Goal: Information Seeking & Learning: Find specific fact

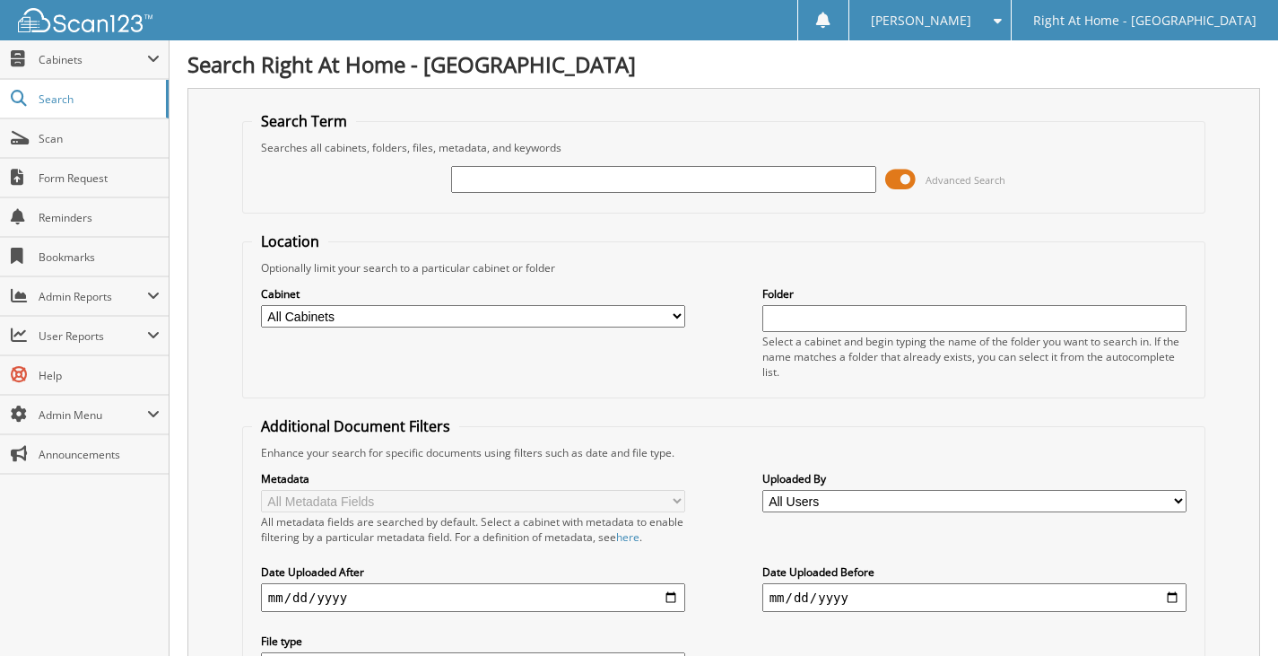
click at [527, 182] on input "text" at bounding box center [663, 179] width 425 height 27
type input "pengal"
click at [547, 179] on input "pengal" at bounding box center [663, 179] width 425 height 27
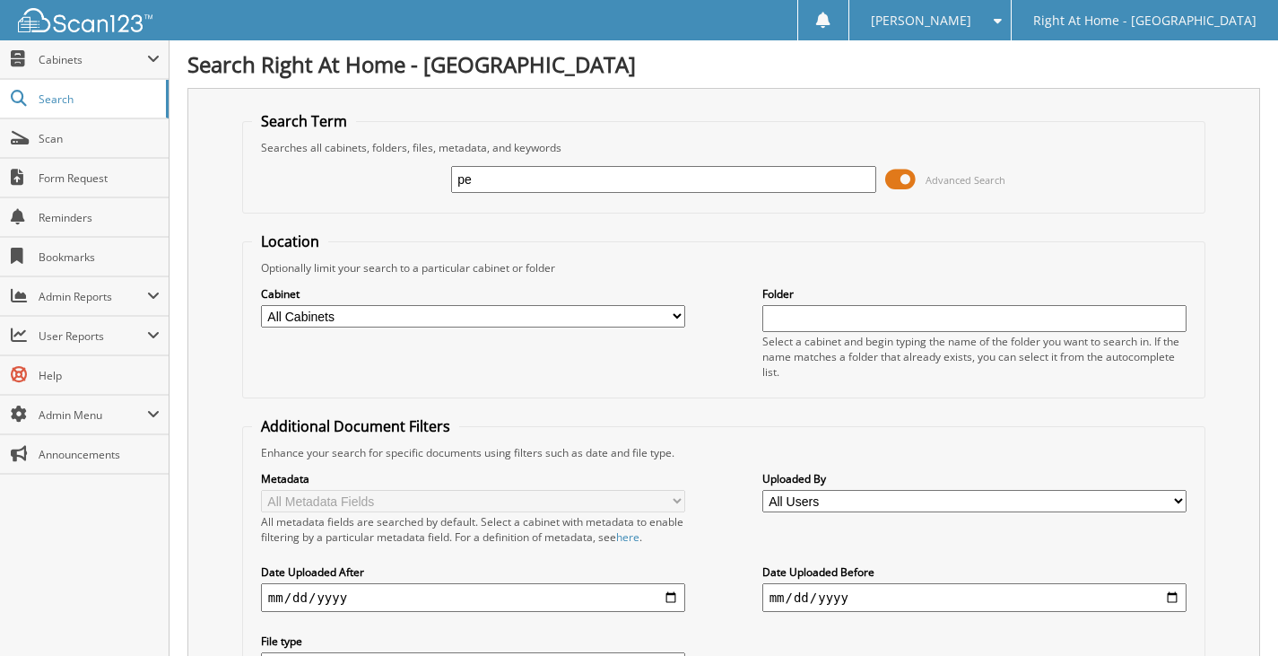
type input "p"
type input "pingel"
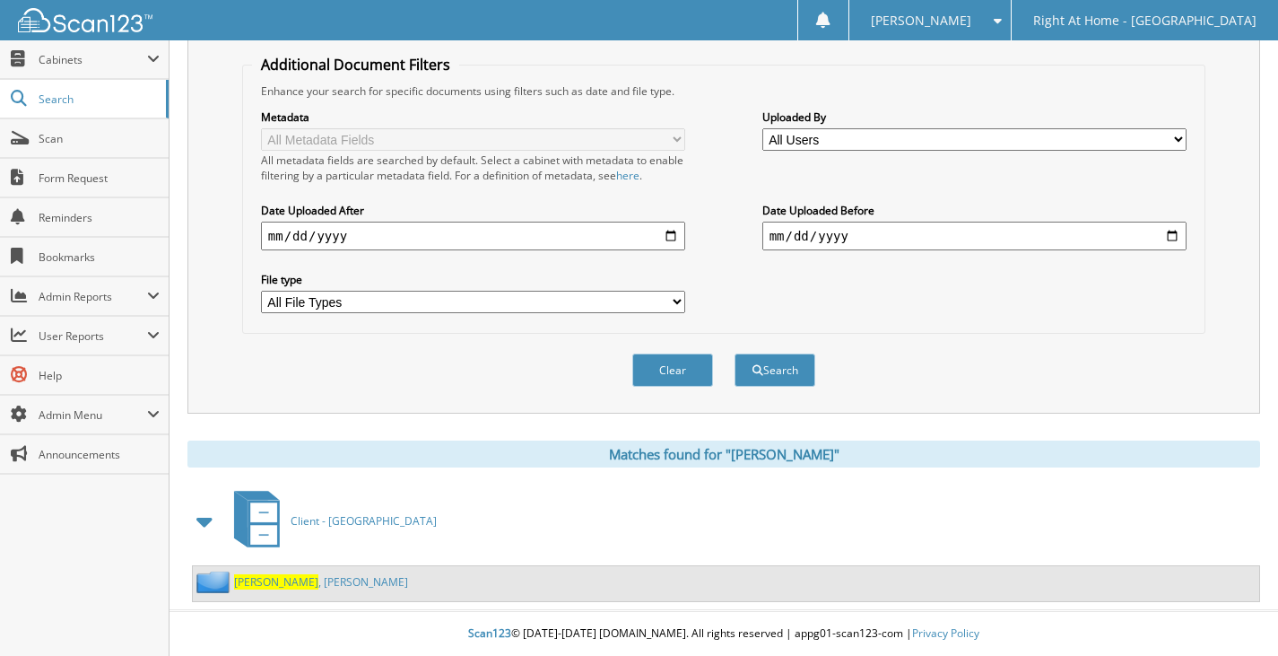
click at [304, 578] on link "Pingel , Margery" at bounding box center [321, 581] width 174 height 15
